Goal: Submit feedback/report problem: Submit feedback/report problem

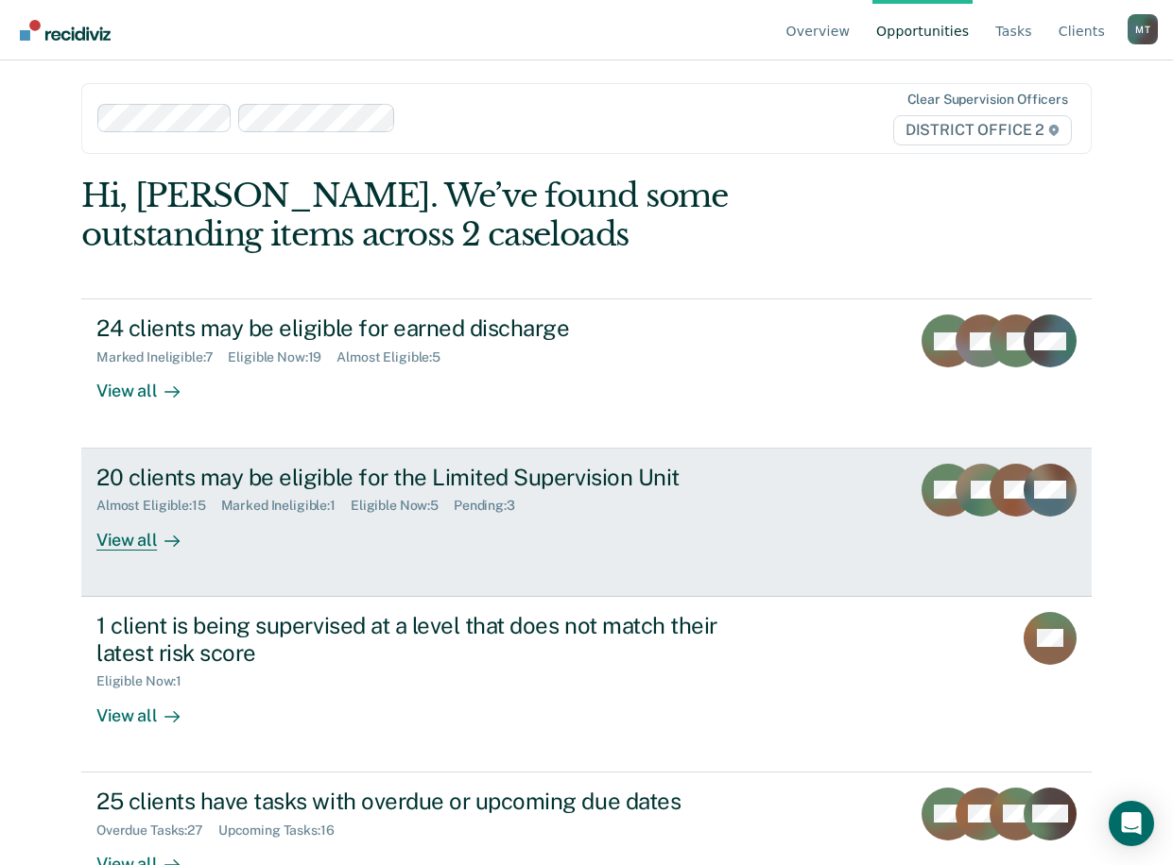
scroll to position [22, 0]
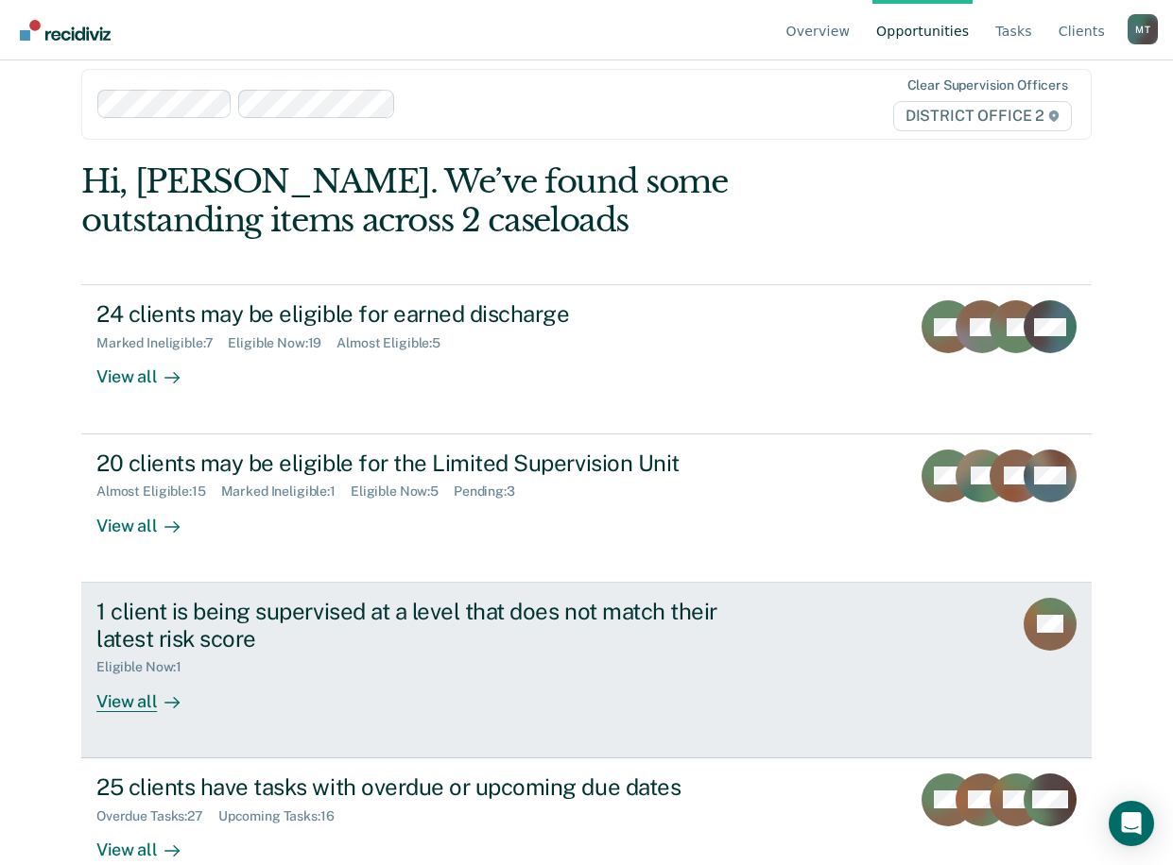
click at [429, 618] on div "1 client is being supervised at a level that does not match their latest risk s…" at bounding box center [427, 625] width 663 height 55
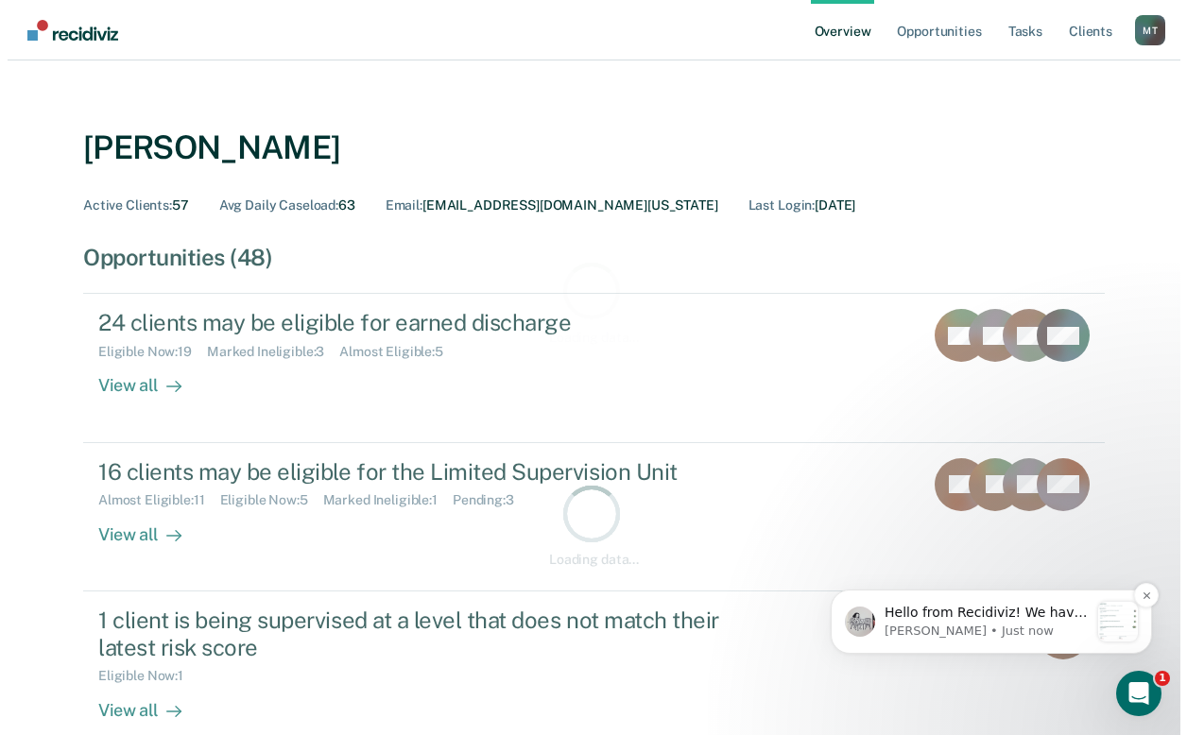
click at [1009, 632] on p "[PERSON_NAME] • Just now" at bounding box center [985, 631] width 204 height 17
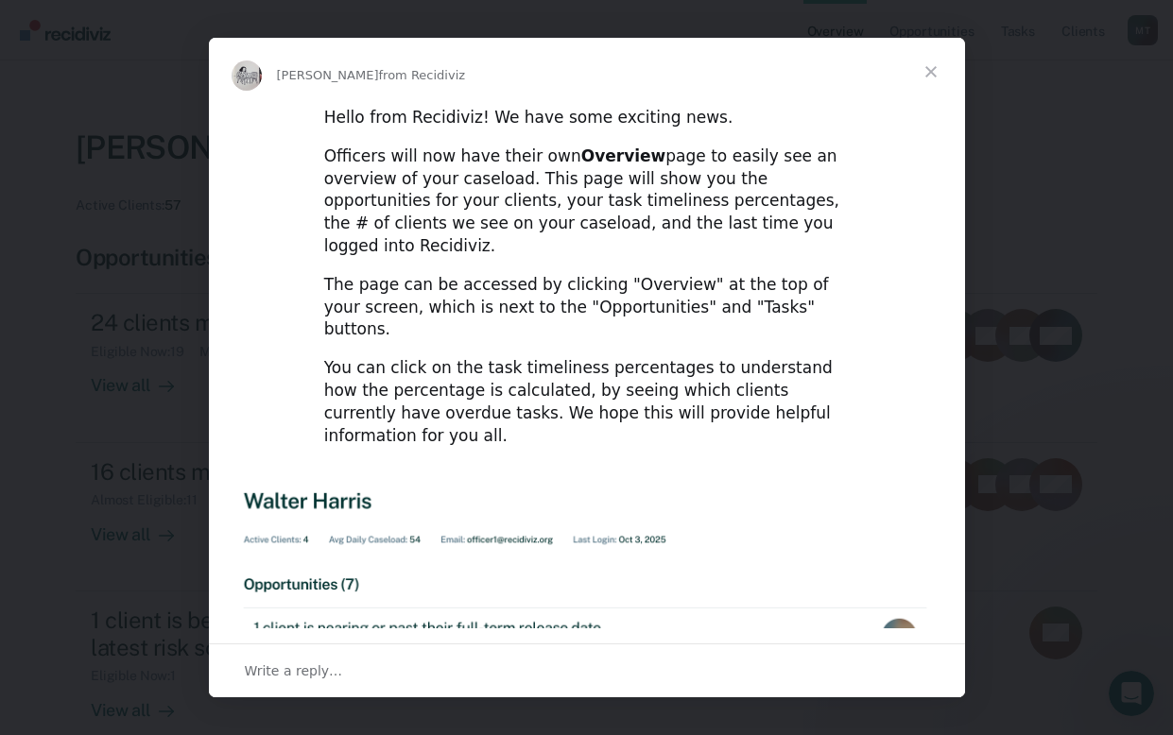
click at [932, 69] on span "Close" at bounding box center [931, 72] width 68 height 68
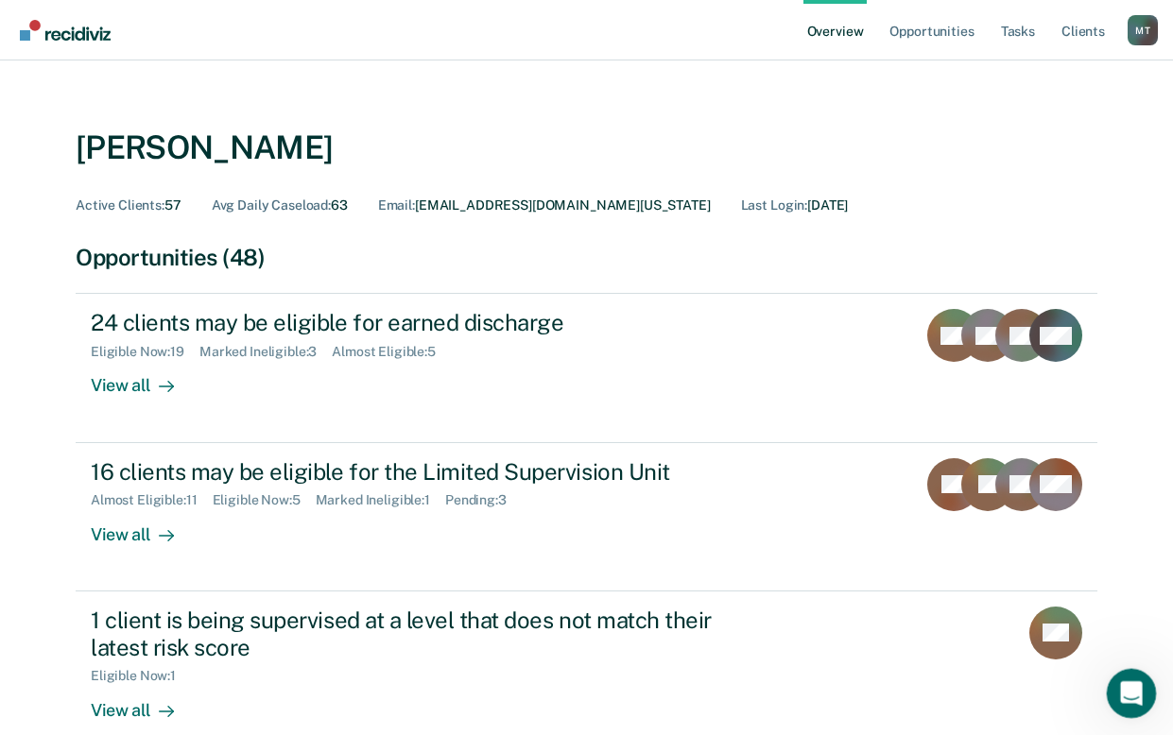
click at [1133, 692] on icon "Open Intercom Messenger" at bounding box center [1128, 691] width 31 height 31
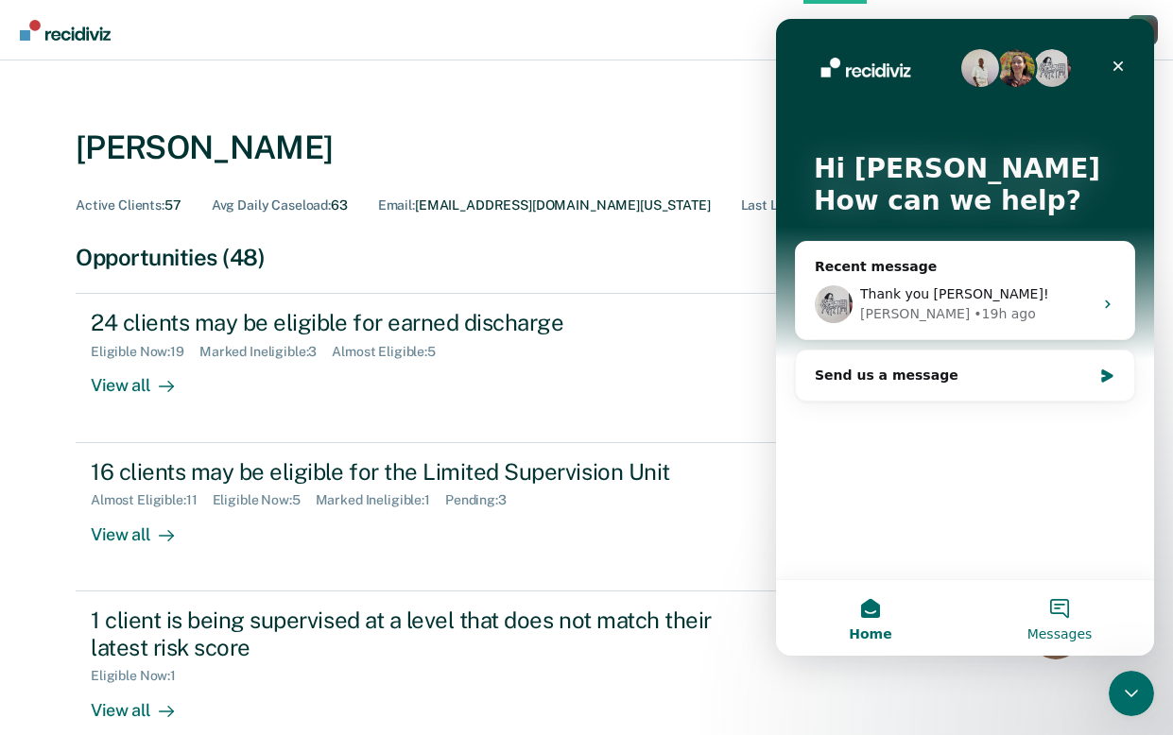
click at [1060, 598] on button "Messages" at bounding box center [1059, 618] width 189 height 76
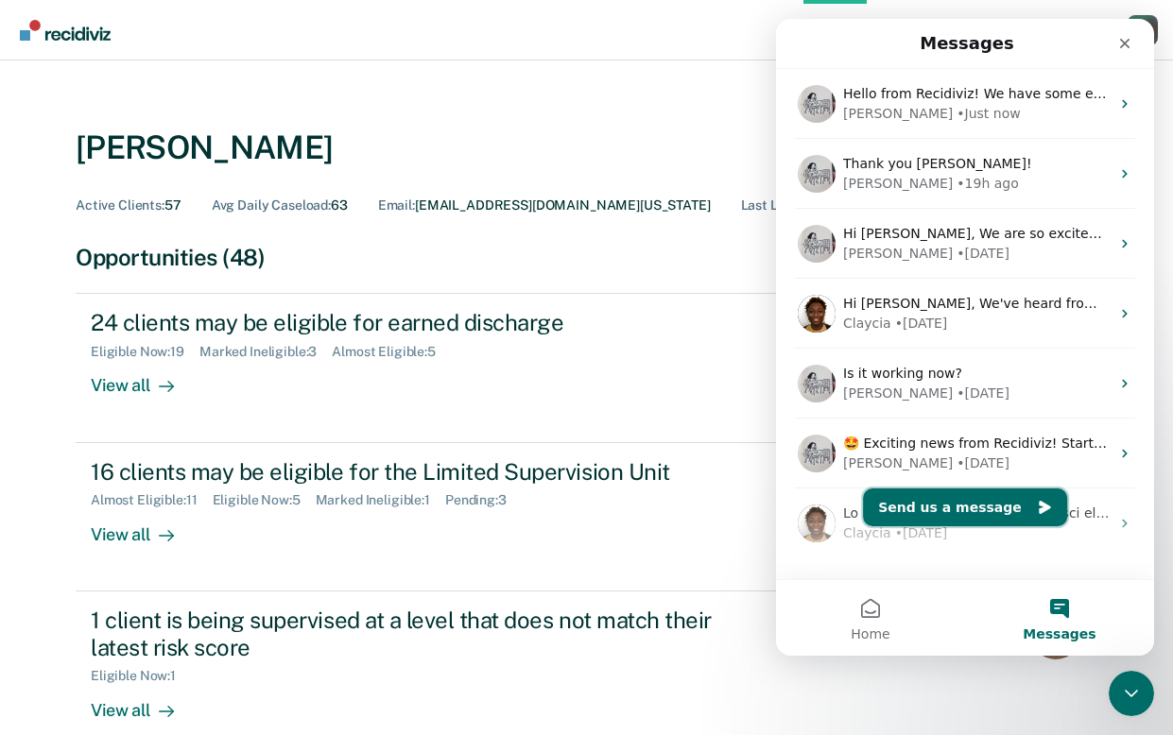
click at [964, 512] on button "Send us a message" at bounding box center [965, 507] width 204 height 38
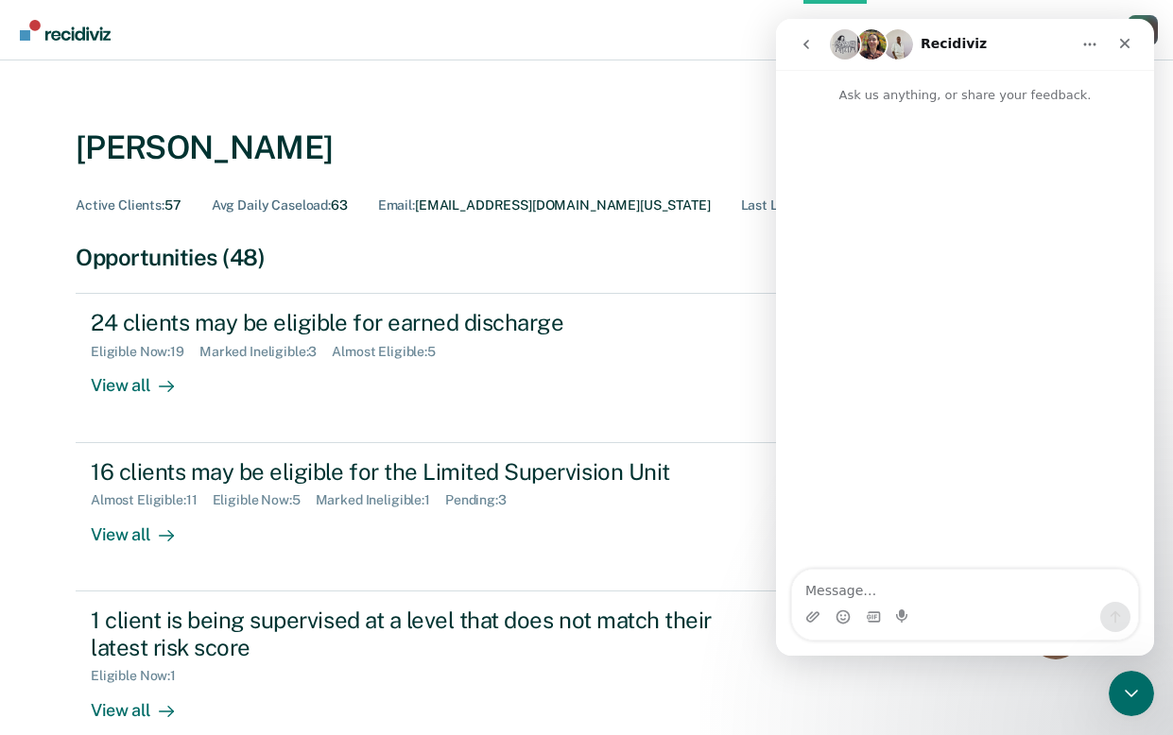
click at [908, 581] on textarea "Message…" at bounding box center [965, 586] width 346 height 32
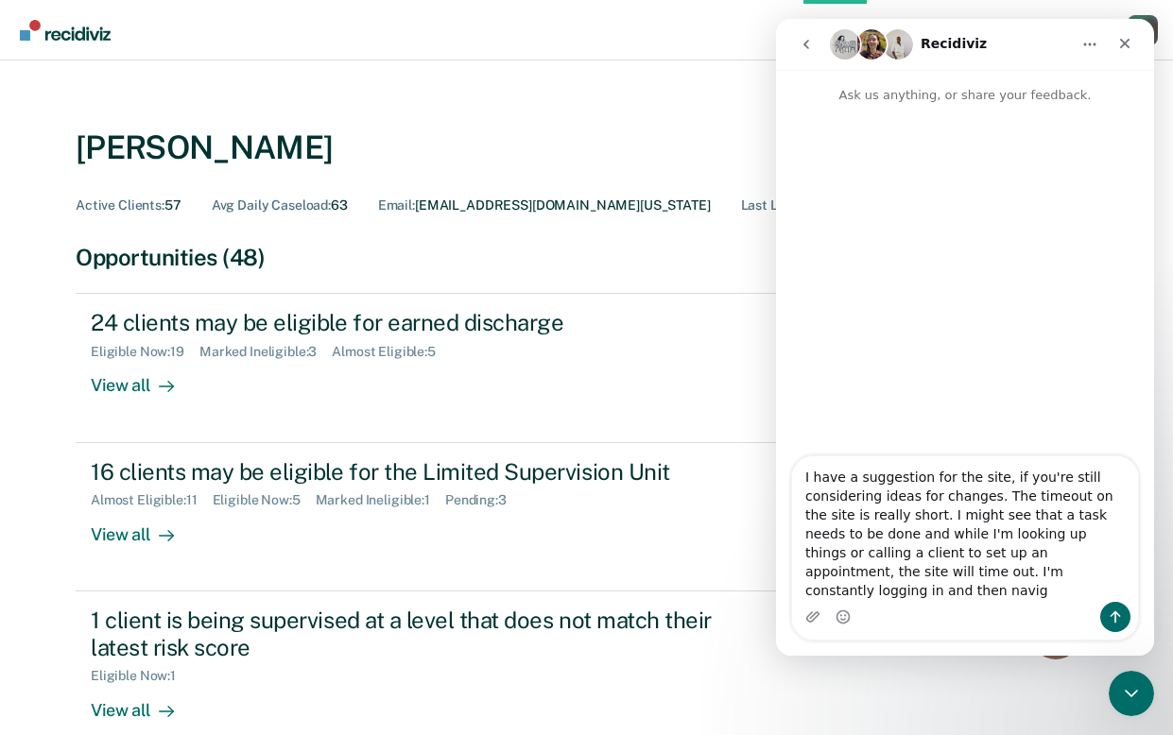
type textarea "I have a suggestion for the site, if you're still considering ideas for changes…"
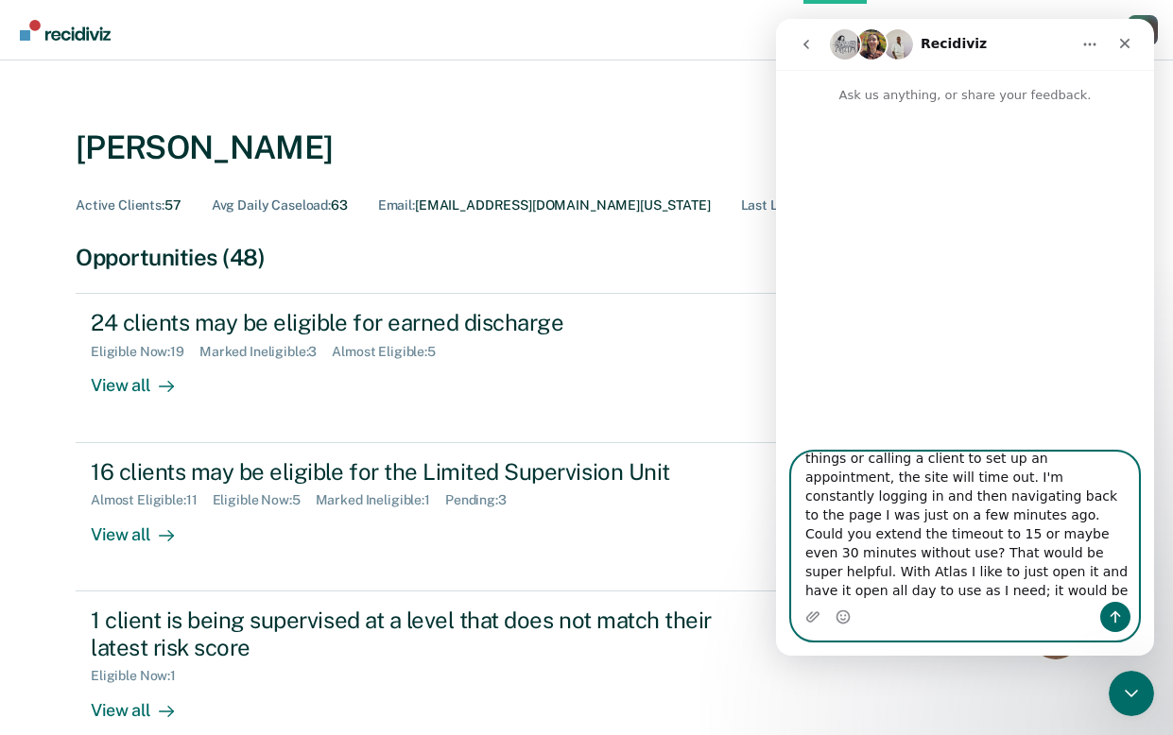
scroll to position [107, 0]
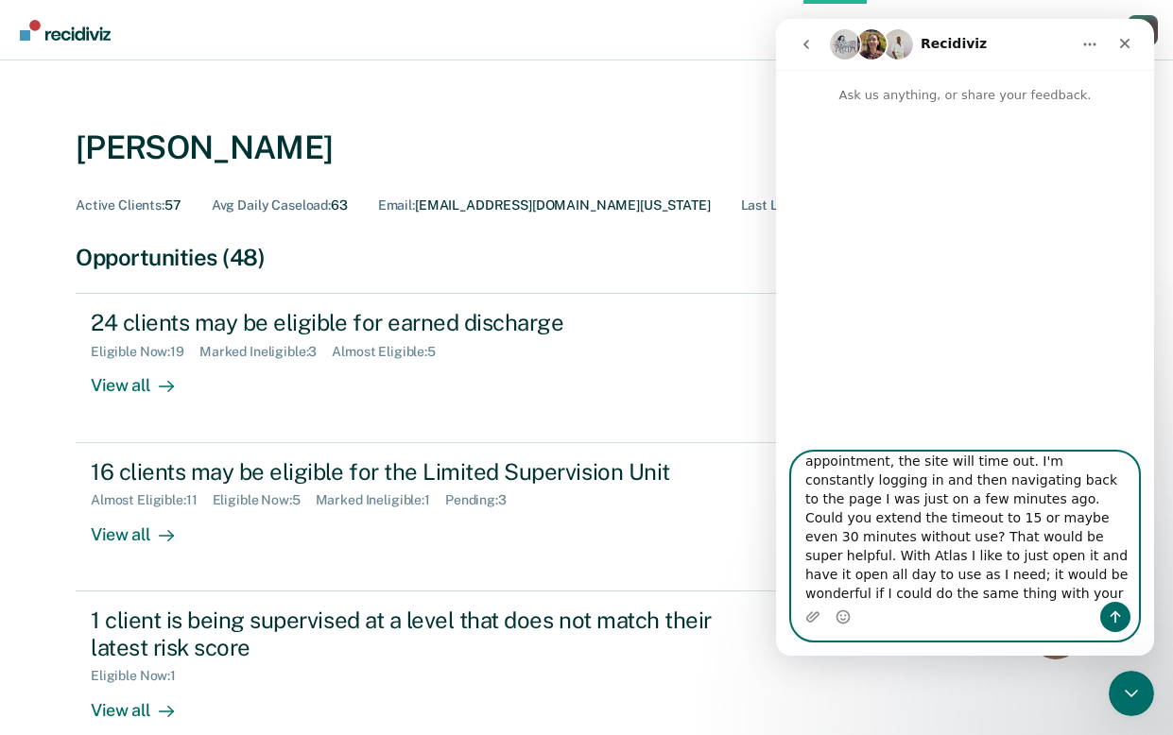
click at [939, 518] on textarea "I have a suggestion for the site, if you're still considering ideas for changes…" at bounding box center [965, 527] width 346 height 149
click at [1037, 570] on textarea "I have a suggestion for the site, if you're still considering ideas for changes…" at bounding box center [965, 527] width 346 height 149
type textarea "I have a suggestion for the site, if you're still considering ideas for changes…"
click at [1121, 617] on icon "Send a message…" at bounding box center [1114, 616] width 15 height 15
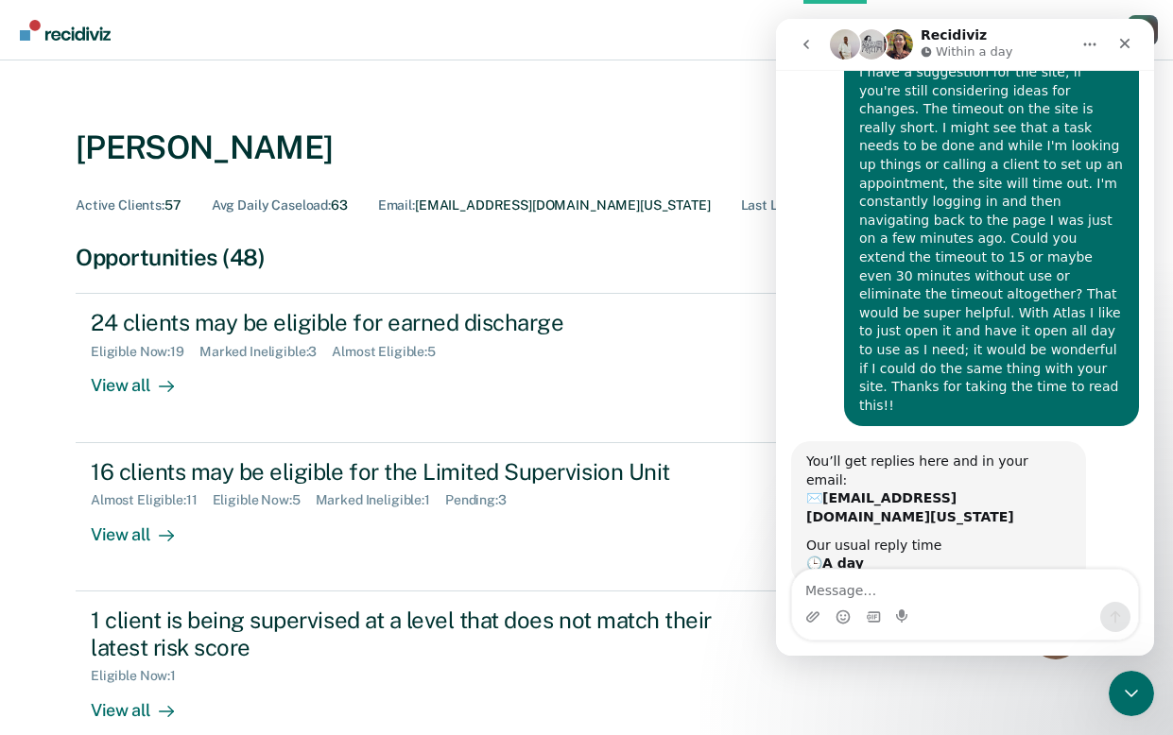
scroll to position [91, 0]
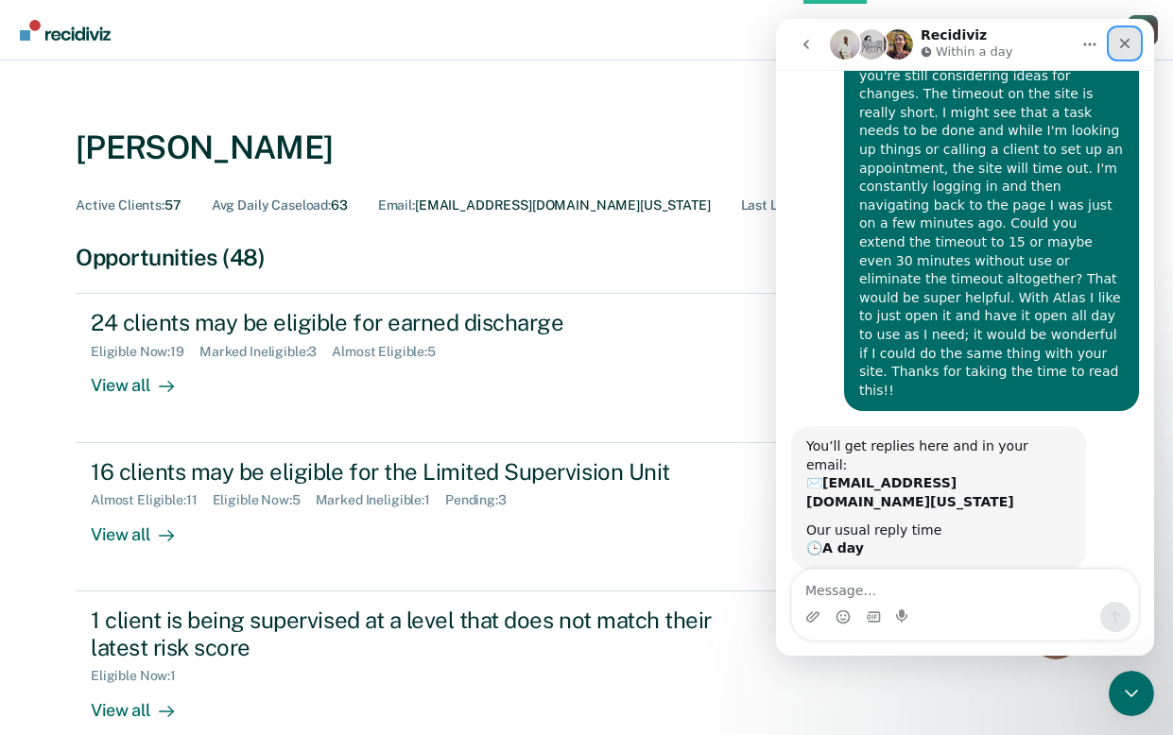
click at [1121, 46] on icon "Close" at bounding box center [1125, 44] width 10 height 10
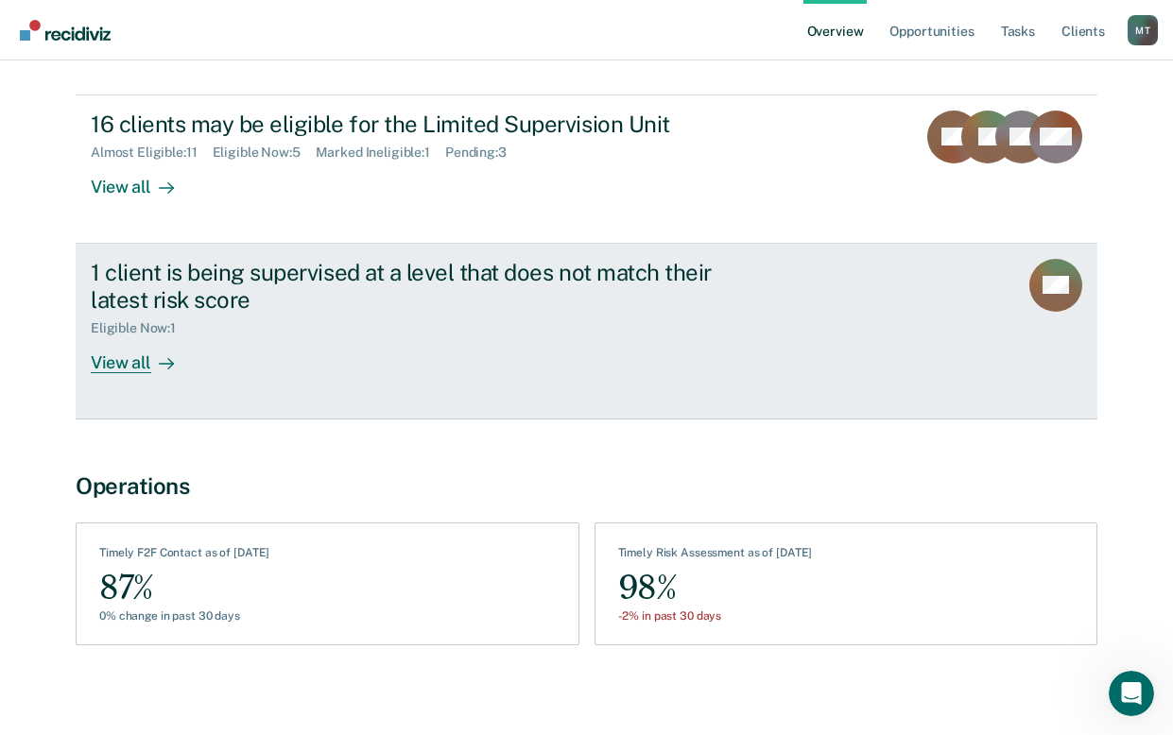
scroll to position [356, 0]
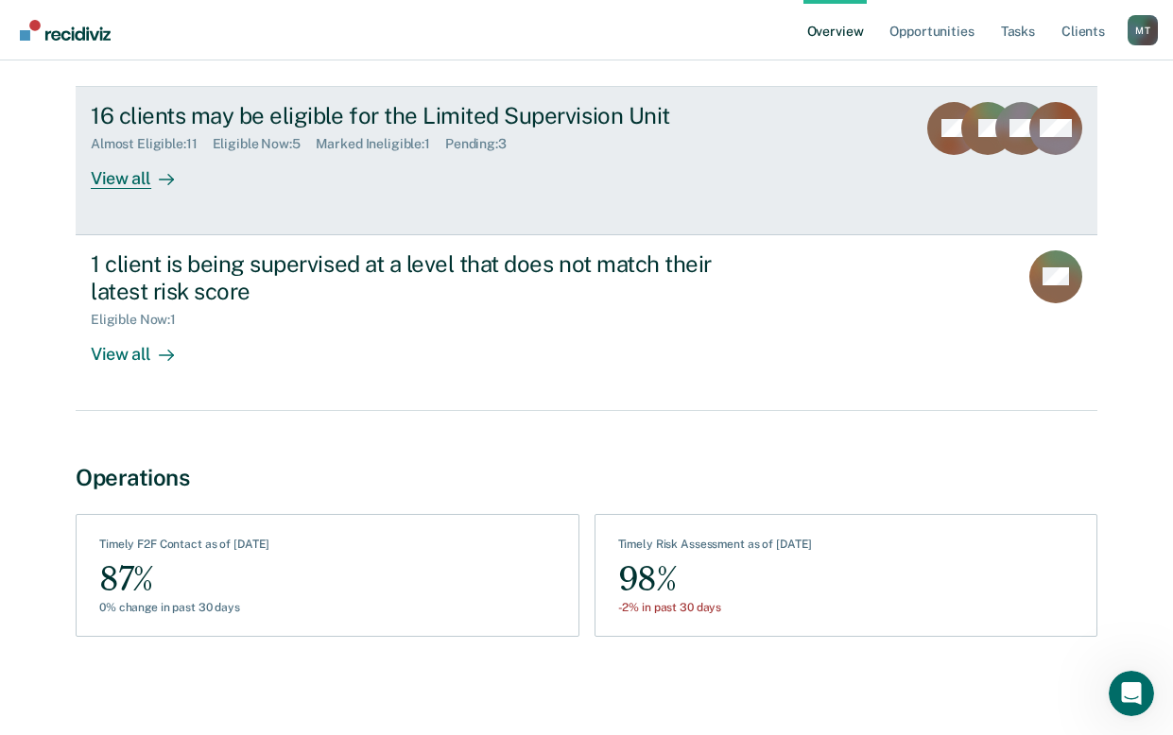
click at [199, 174] on div "16 clients may be eligible for the Limited Supervision Unit Almost Eligible : 1…" at bounding box center [445, 145] width 709 height 87
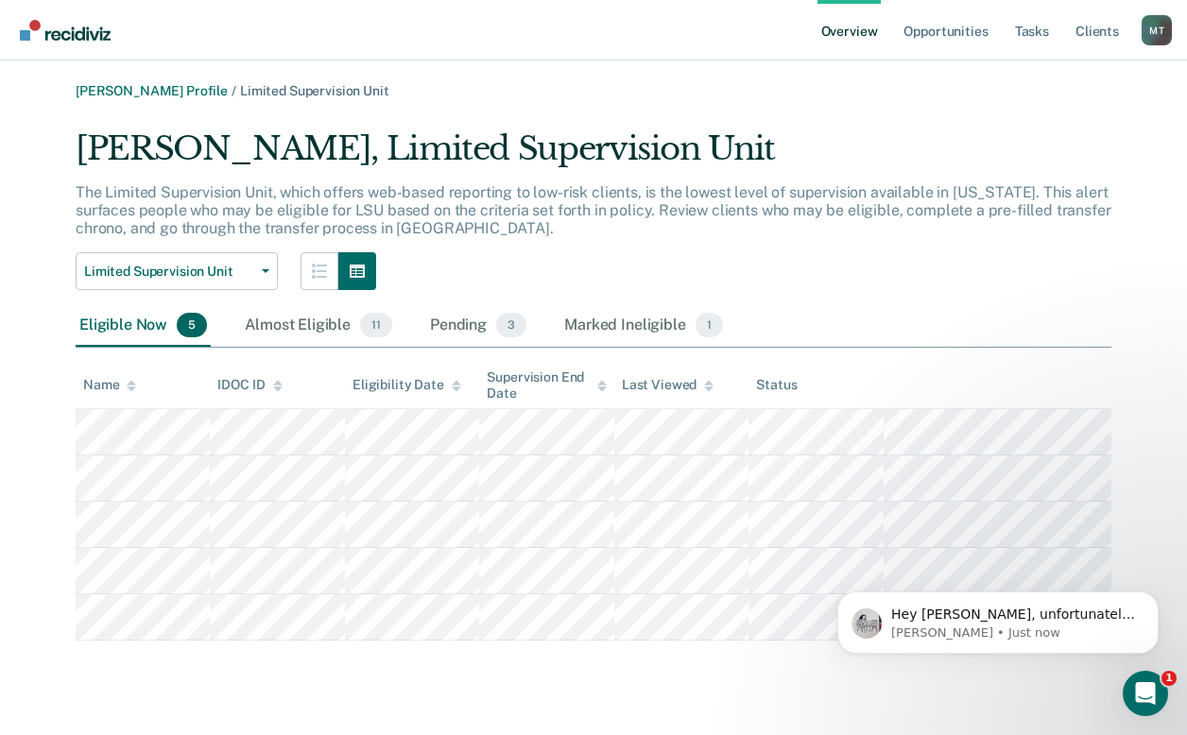
click at [1042, 707] on main "[PERSON_NAME] Profile / Limited Supervision Unit [PERSON_NAME], Limited Supervi…" at bounding box center [593, 397] width 1187 height 675
click at [1165, 686] on html at bounding box center [1142, 690] width 45 height 45
click at [1052, 617] on span "Hey [PERSON_NAME], unfortunately we've heard this before and we're not able to …" at bounding box center [1013, 671] width 244 height 128
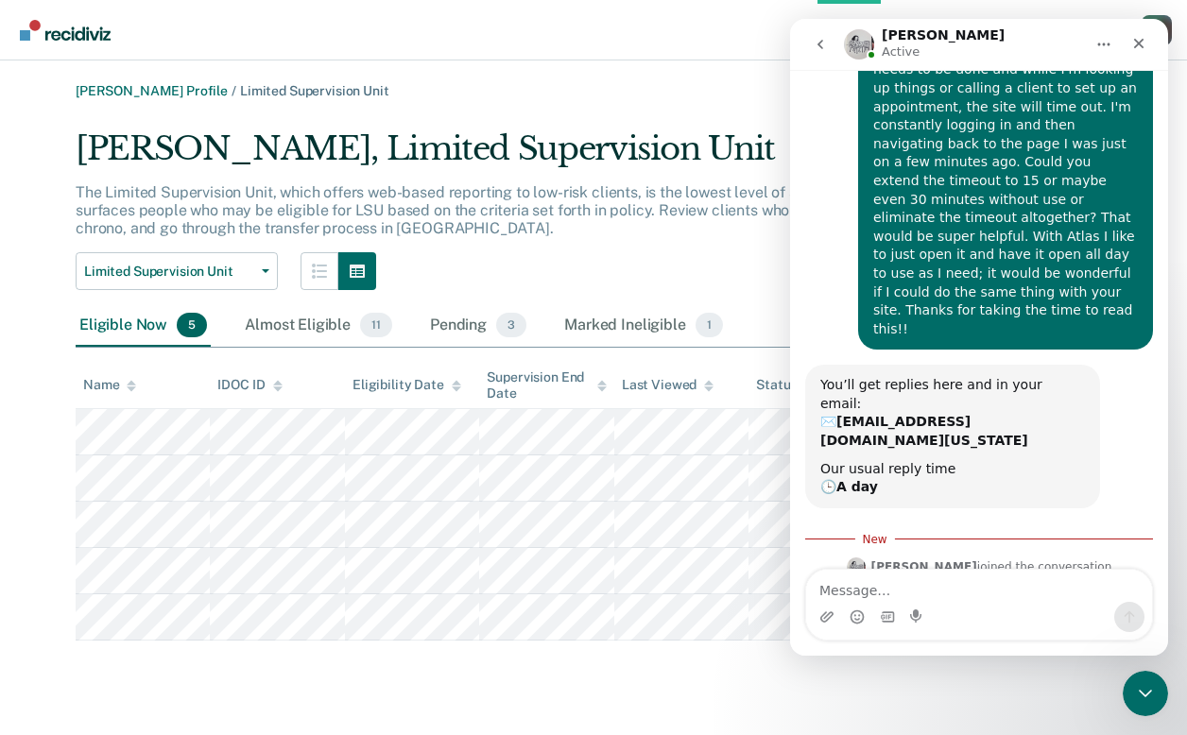
scroll to position [243, 0]
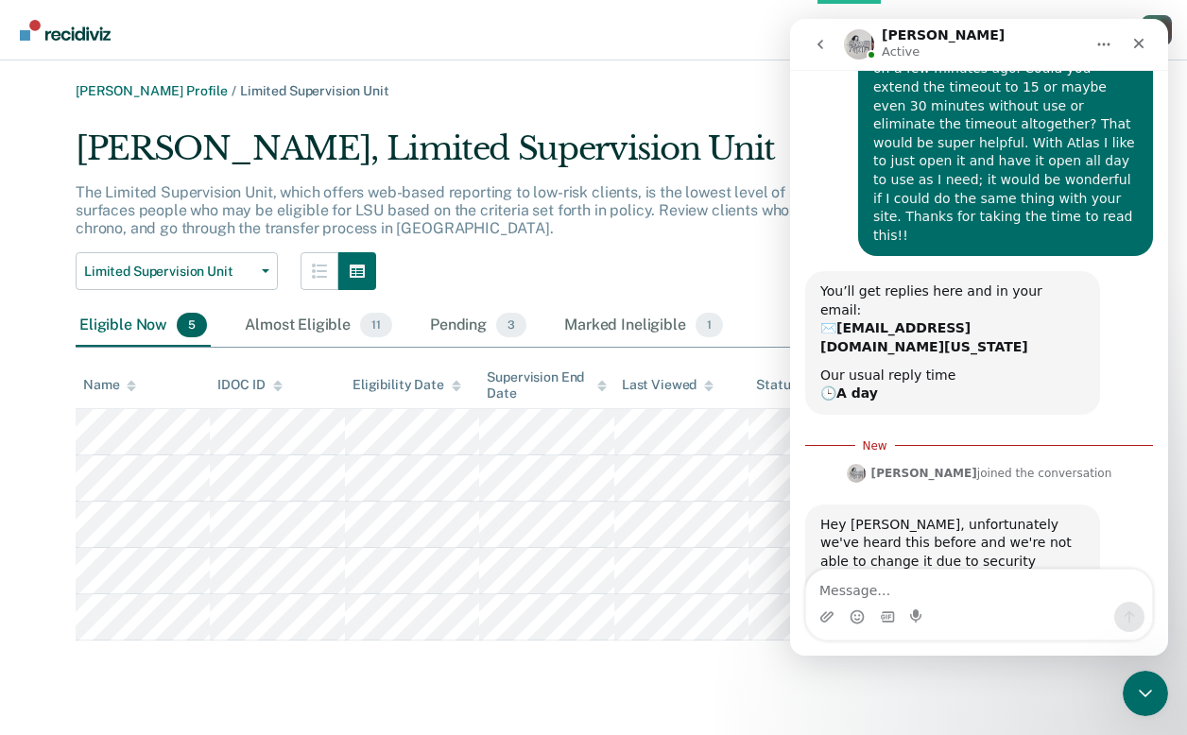
click at [915, 585] on textarea "Message…" at bounding box center [979, 586] width 346 height 32
drag, startPoint x: 915, startPoint y: 593, endPoint x: 935, endPoint y: 596, distance: 21.0
click at [935, 596] on textarea "no, I just notice that it has logged me out" at bounding box center [979, 586] width 346 height 32
click at [1074, 587] on textarea "no, I just notice when it has logged me out" at bounding box center [979, 586] width 346 height 32
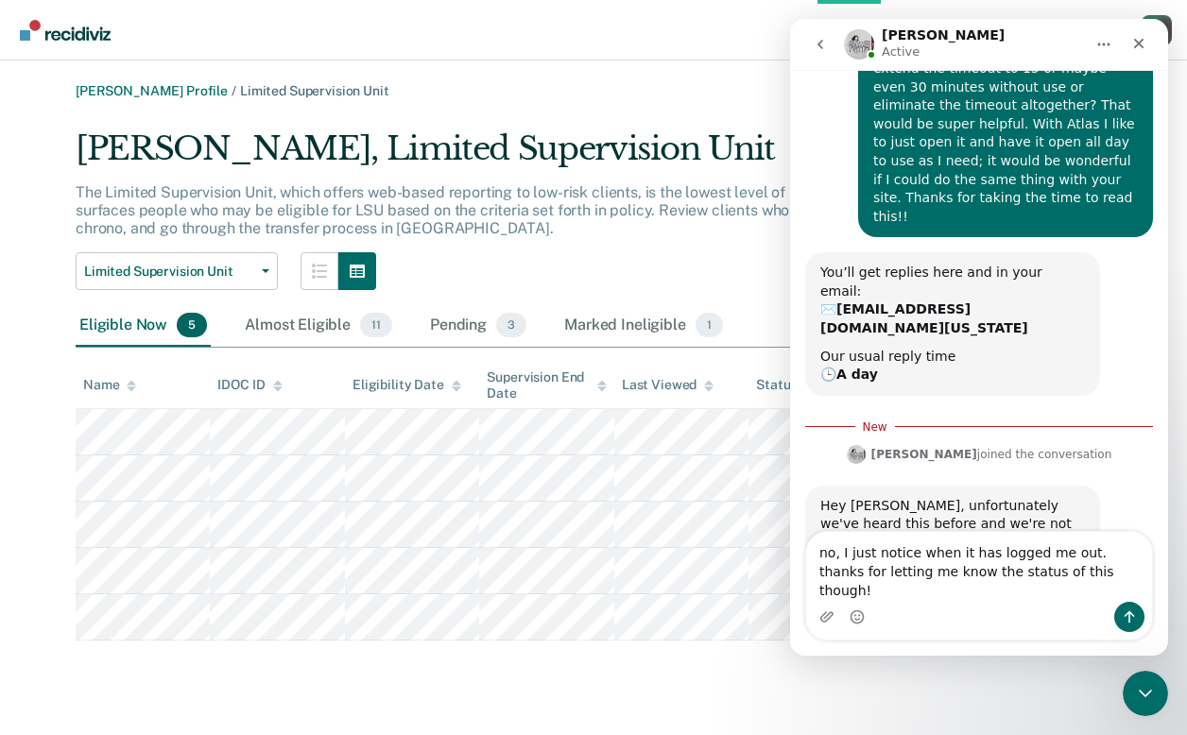
type textarea "no, I just notice when it has logged me out. thanks for letting me know the sta…"
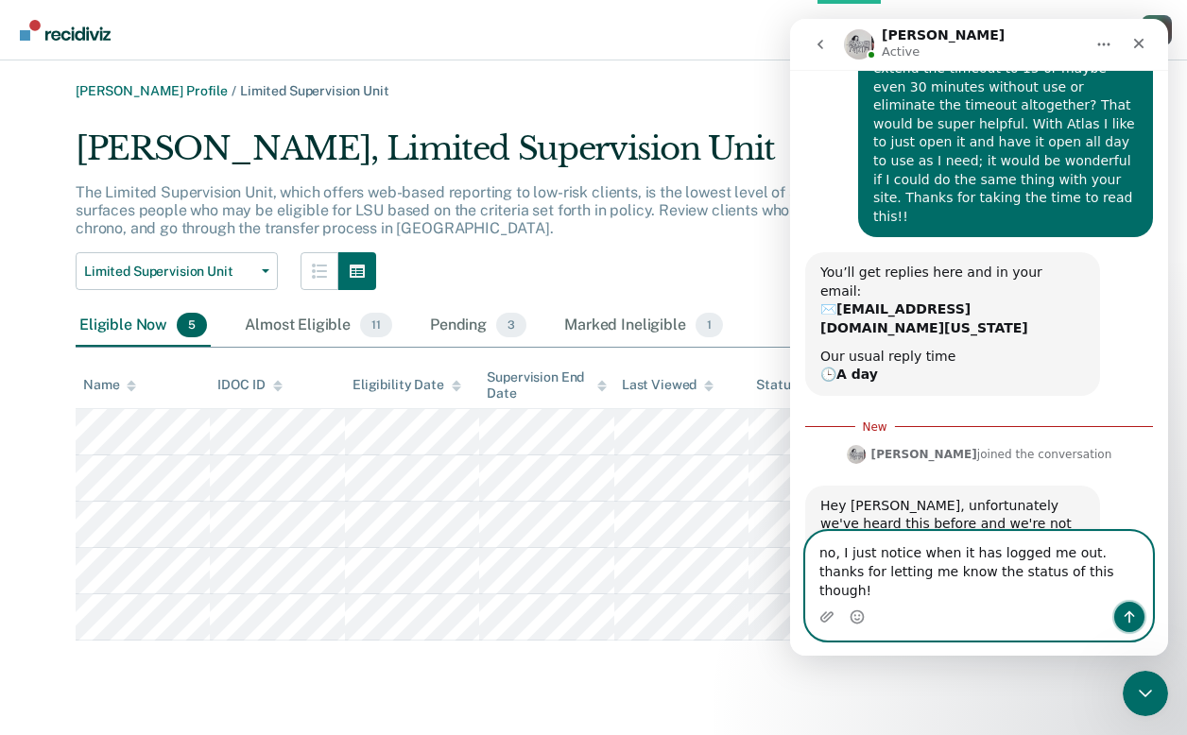
click at [1139, 615] on button "Send a message…" at bounding box center [1129, 617] width 30 height 30
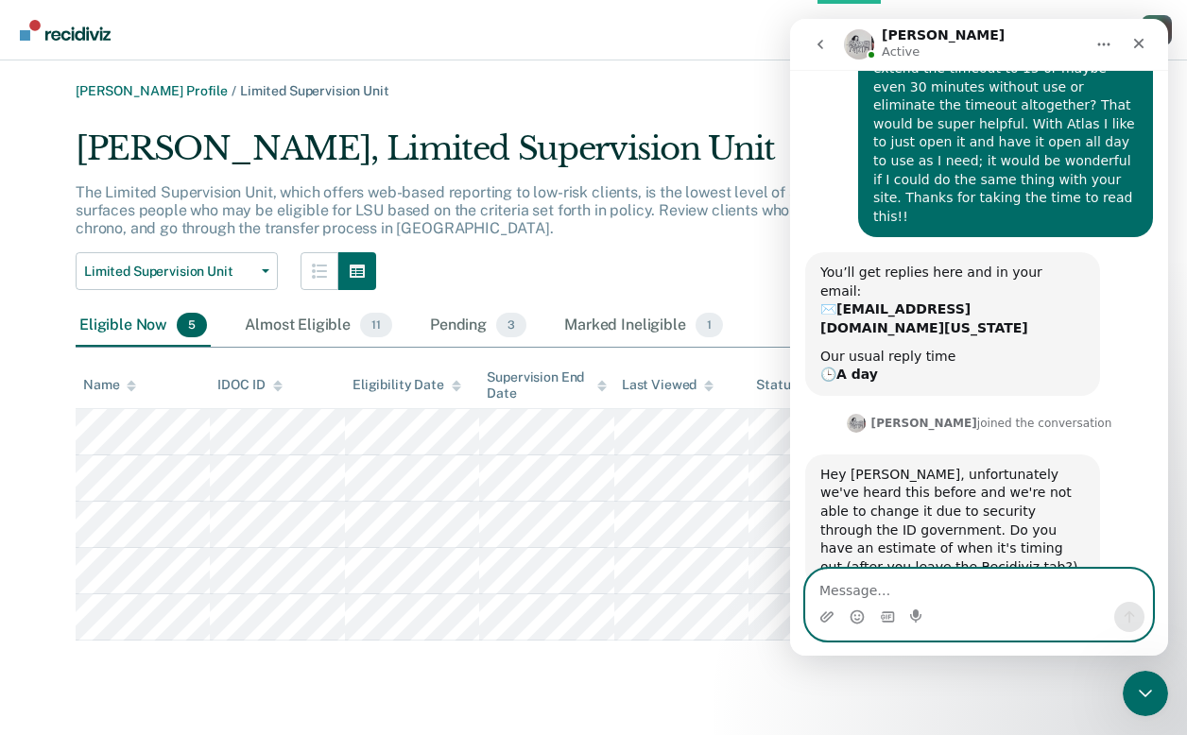
scroll to position [305, 0]
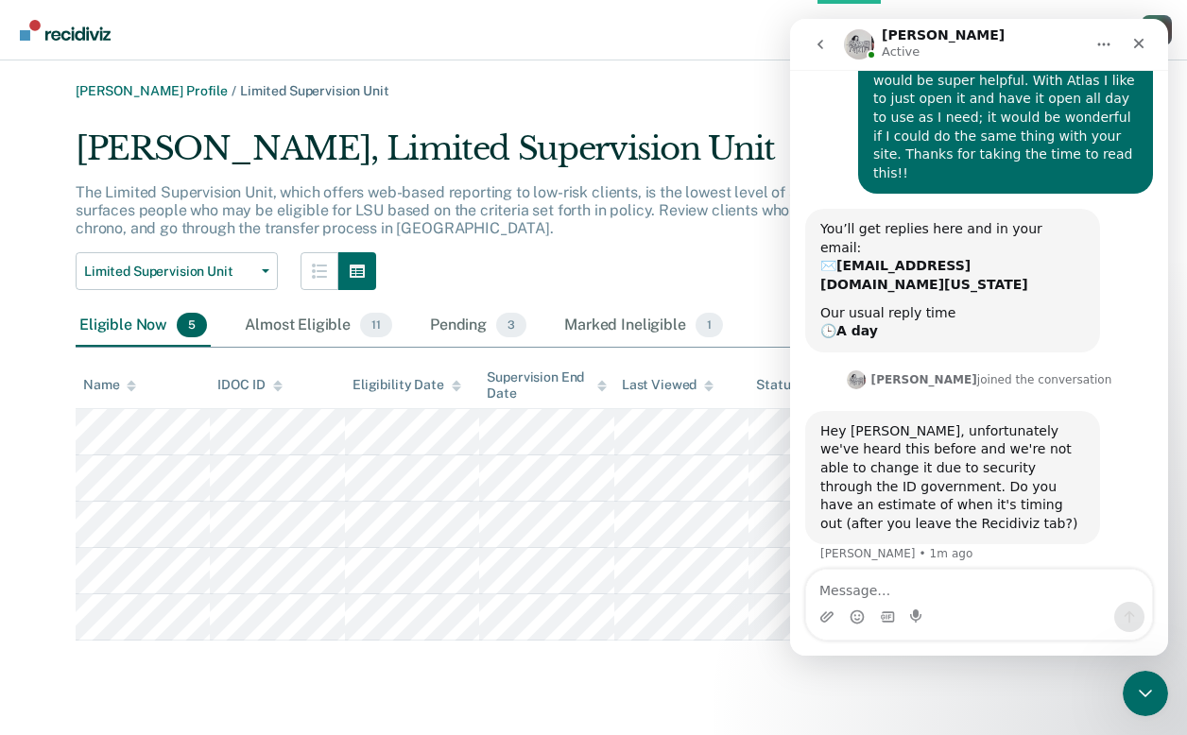
click at [712, 219] on div "The Limited Supervision Unit, which offers web-based reporting to low-risk clie…" at bounding box center [594, 218] width 1036 height 70
click at [1156, 708] on div "Close Intercom Messenger" at bounding box center [1142, 690] width 45 height 45
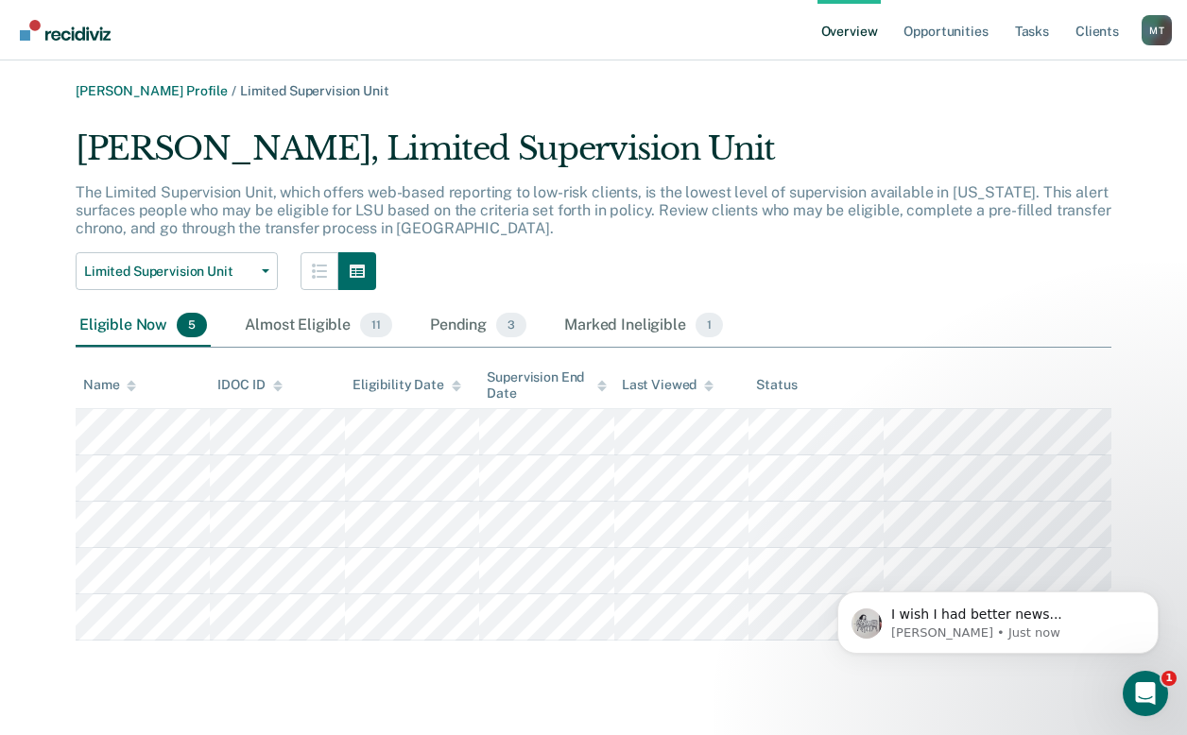
scroll to position [0, 0]
